Goal: Task Accomplishment & Management: Complete application form

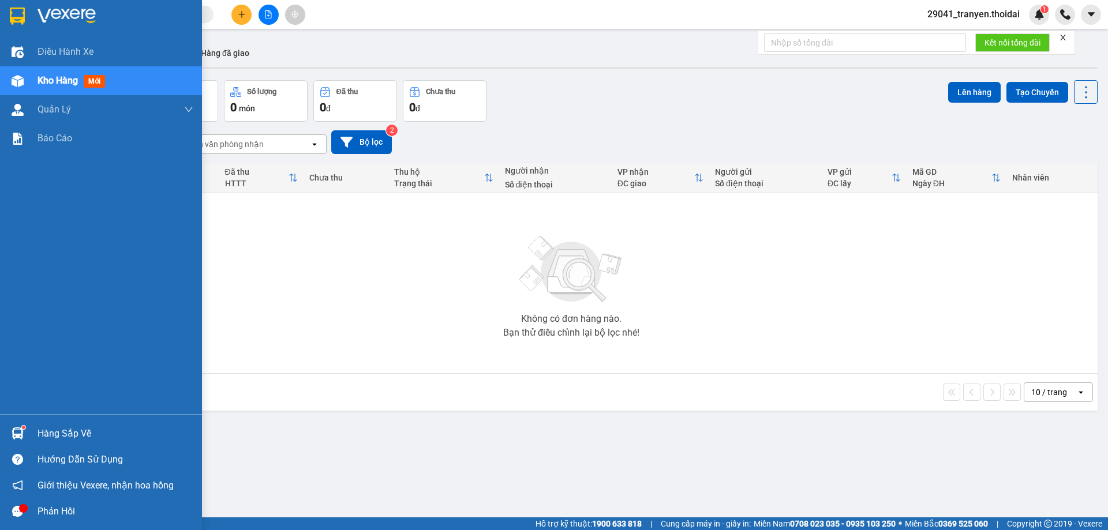
click at [58, 429] on div "Hàng sắp về" at bounding box center [116, 433] width 156 height 17
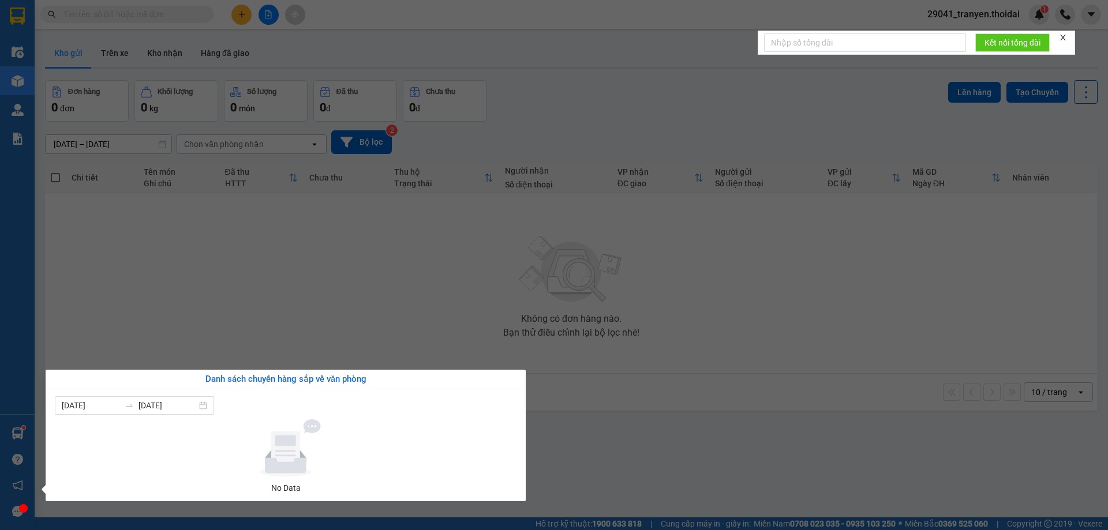
click at [614, 411] on section "Kết quả tìm kiếm ( 0 ) Bộ lọc No Data 29041_tranyen.thoidai 1 Điều hành xe Kho …" at bounding box center [554, 265] width 1108 height 530
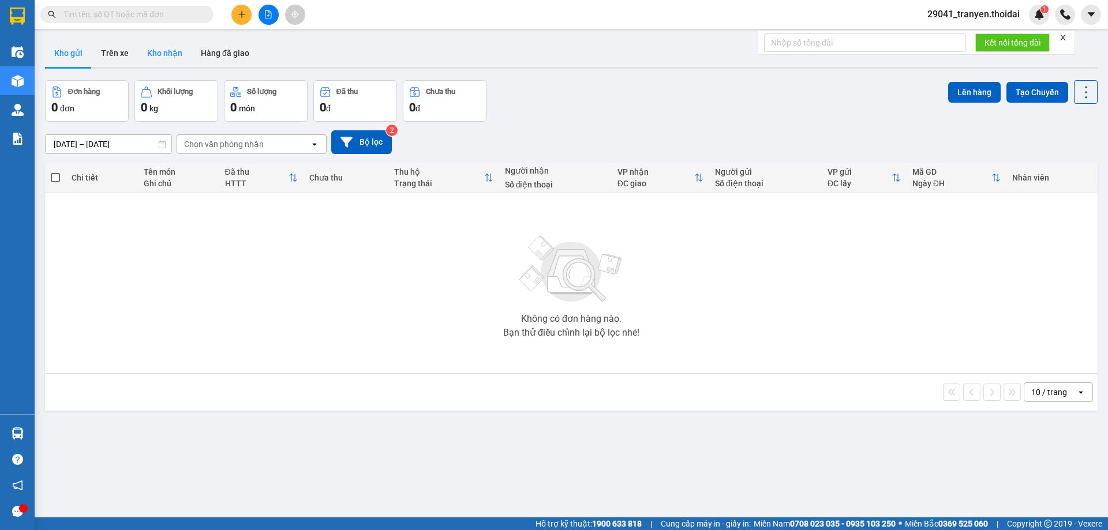
click at [171, 51] on button "Kho nhận" at bounding box center [165, 53] width 54 height 28
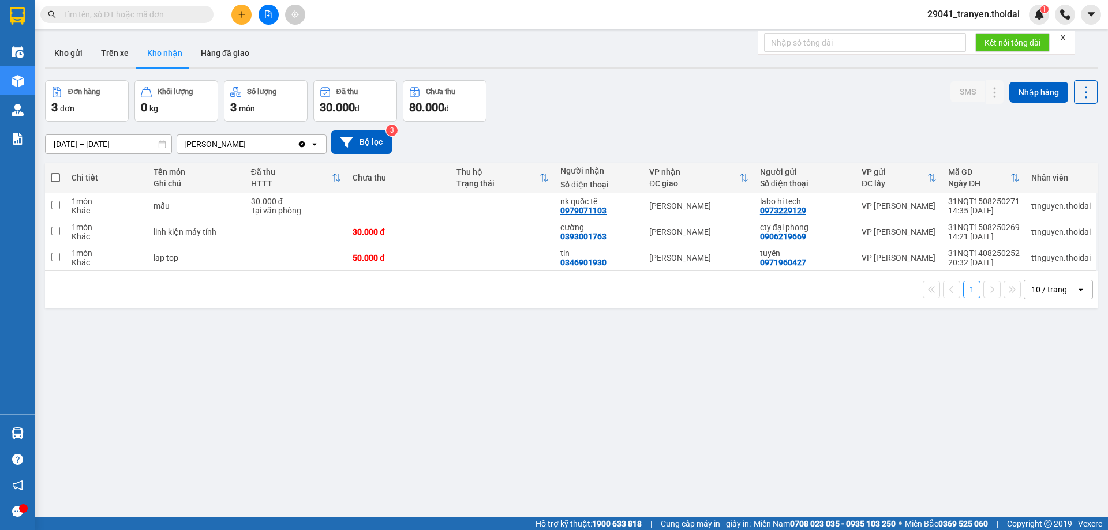
click at [558, 357] on div "ver 1.8.138 Kho gửi Trên xe Kho nhận Hàng đã giao Đơn hàng 3 đơn Khối lượng 0 k…" at bounding box center [571, 300] width 1062 height 530
click at [600, 296] on div "1 10 / trang open" at bounding box center [572, 290] width 1044 height 20
click at [671, 132] on div "[DATE] – [DATE] Press the down arrow key to interact with the calendar and sele…" at bounding box center [571, 142] width 1053 height 24
click at [519, 286] on div "1 10 / trang open" at bounding box center [572, 290] width 1044 height 20
drag, startPoint x: 583, startPoint y: 132, endPoint x: 491, endPoint y: 147, distance: 93.0
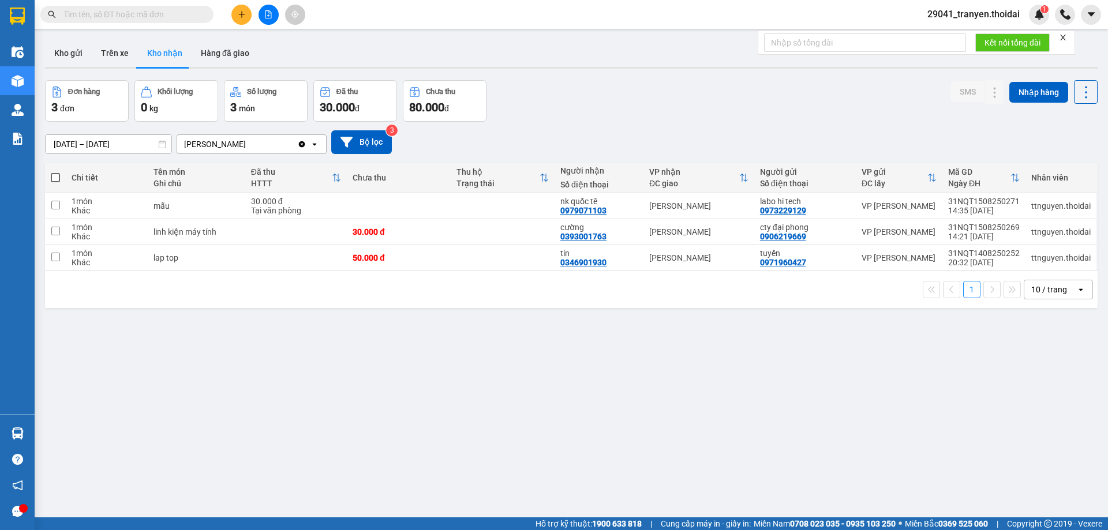
click at [582, 131] on div "[DATE] – [DATE] Press the down arrow key to interact with the calendar and sele…" at bounding box center [571, 142] width 1053 height 24
click at [214, 231] on div "linh kiện máy tính" at bounding box center [196, 231] width 85 height 9
checkbox input "true"
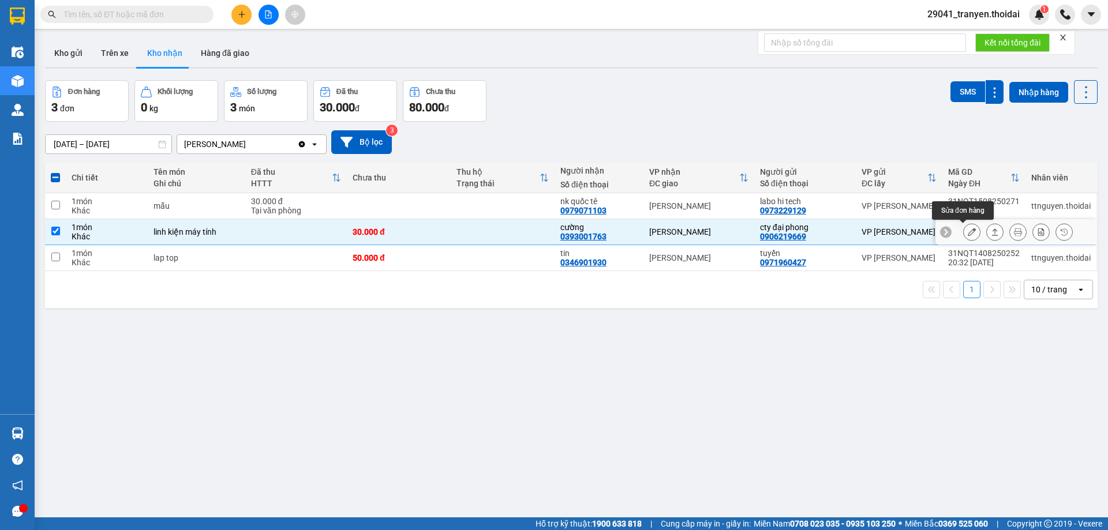
click at [968, 233] on icon at bounding box center [972, 232] width 8 height 8
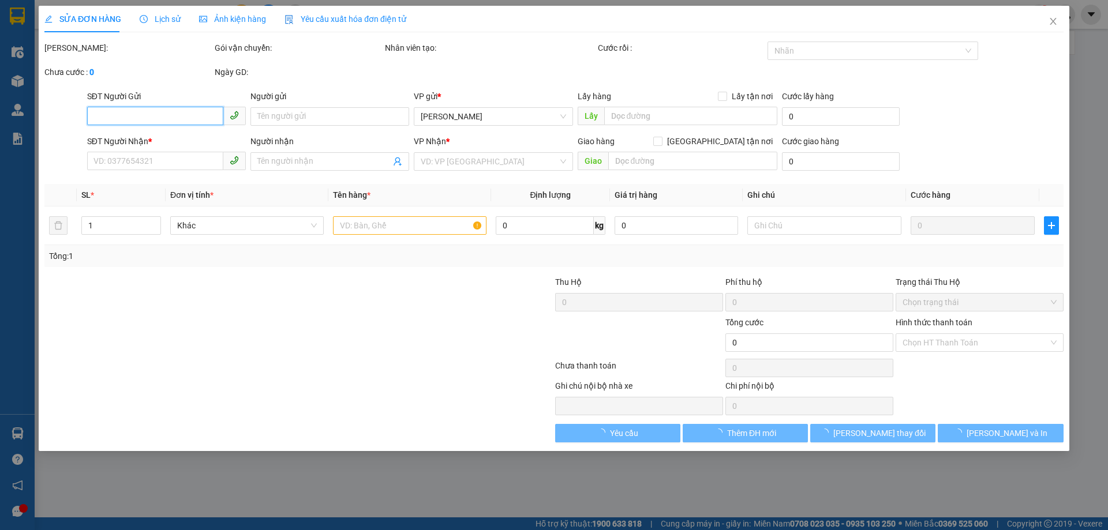
type input "0906219669"
type input "cty đại phong"
type input "0393001763"
type input "cường"
type input "30.000"
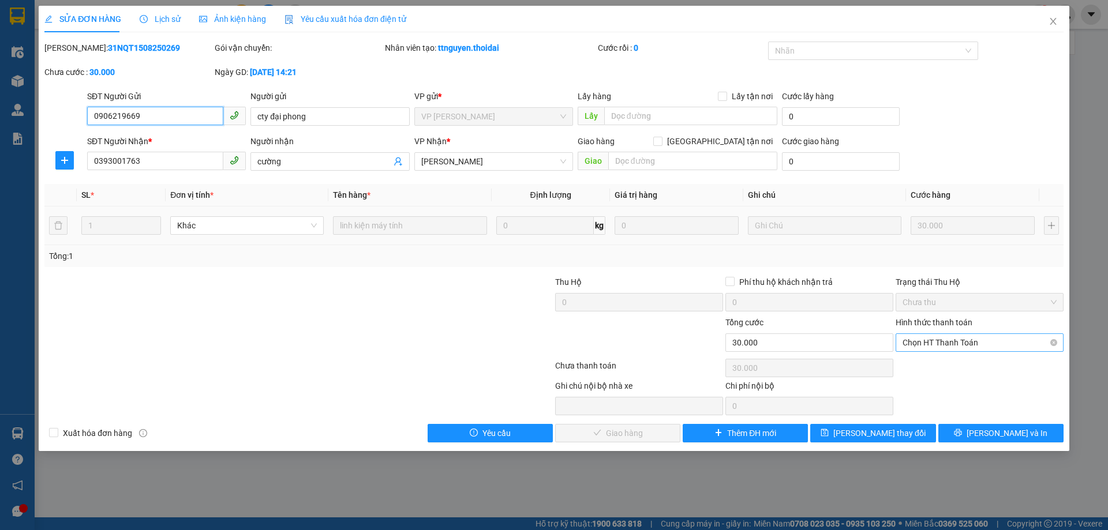
click at [937, 346] on span "Chọn HT Thanh Toán" at bounding box center [980, 342] width 154 height 17
click at [922, 360] on div "Tại văn phòng" at bounding box center [980, 366] width 154 height 13
type input "0"
click at [647, 435] on span "[PERSON_NAME] và Giao hàng" at bounding box center [632, 433] width 111 height 13
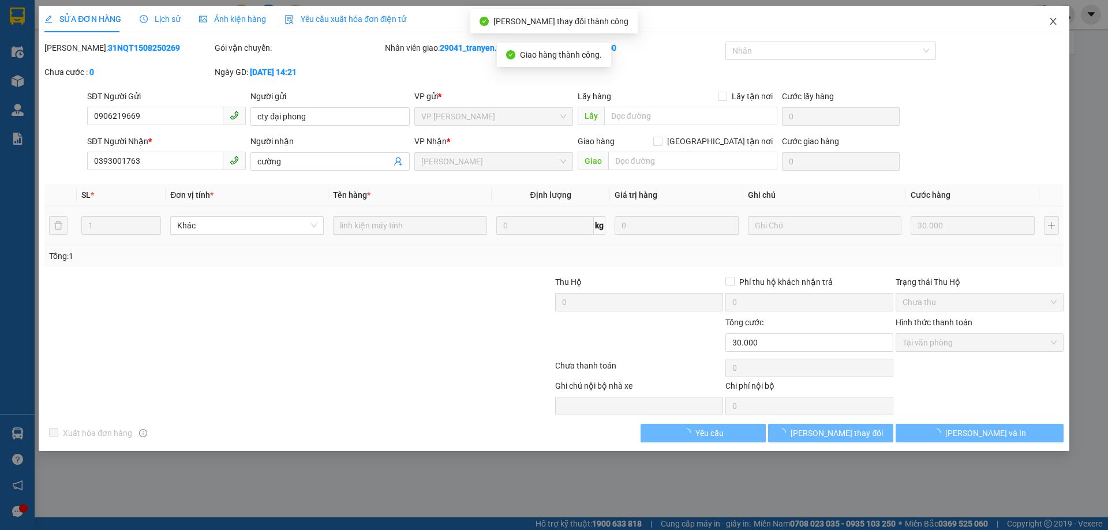
click at [1057, 21] on icon "close" at bounding box center [1053, 21] width 9 height 9
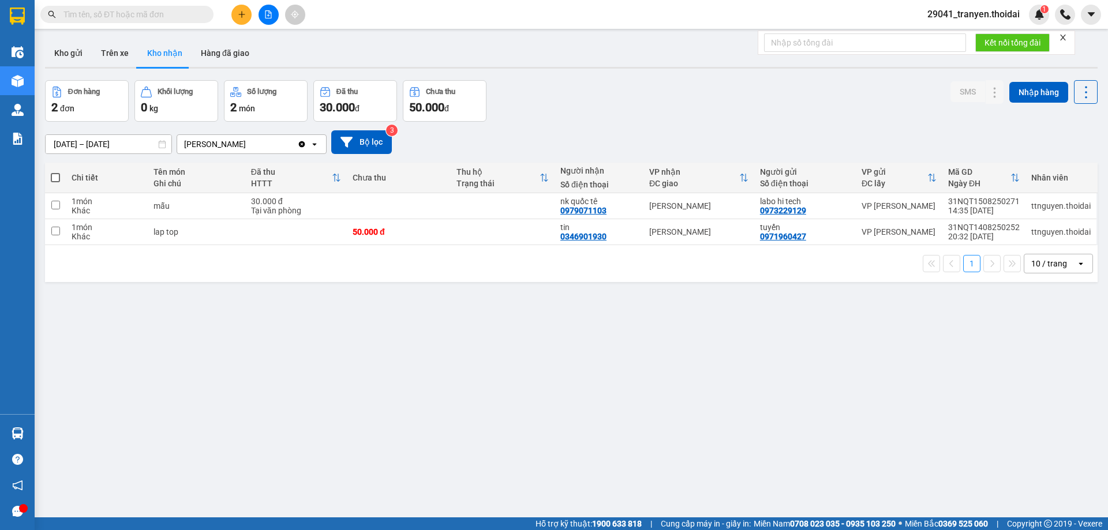
click at [477, 256] on div "1 10 / trang open" at bounding box center [572, 264] width 1044 height 20
